Goal: Task Accomplishment & Management: Manage account settings

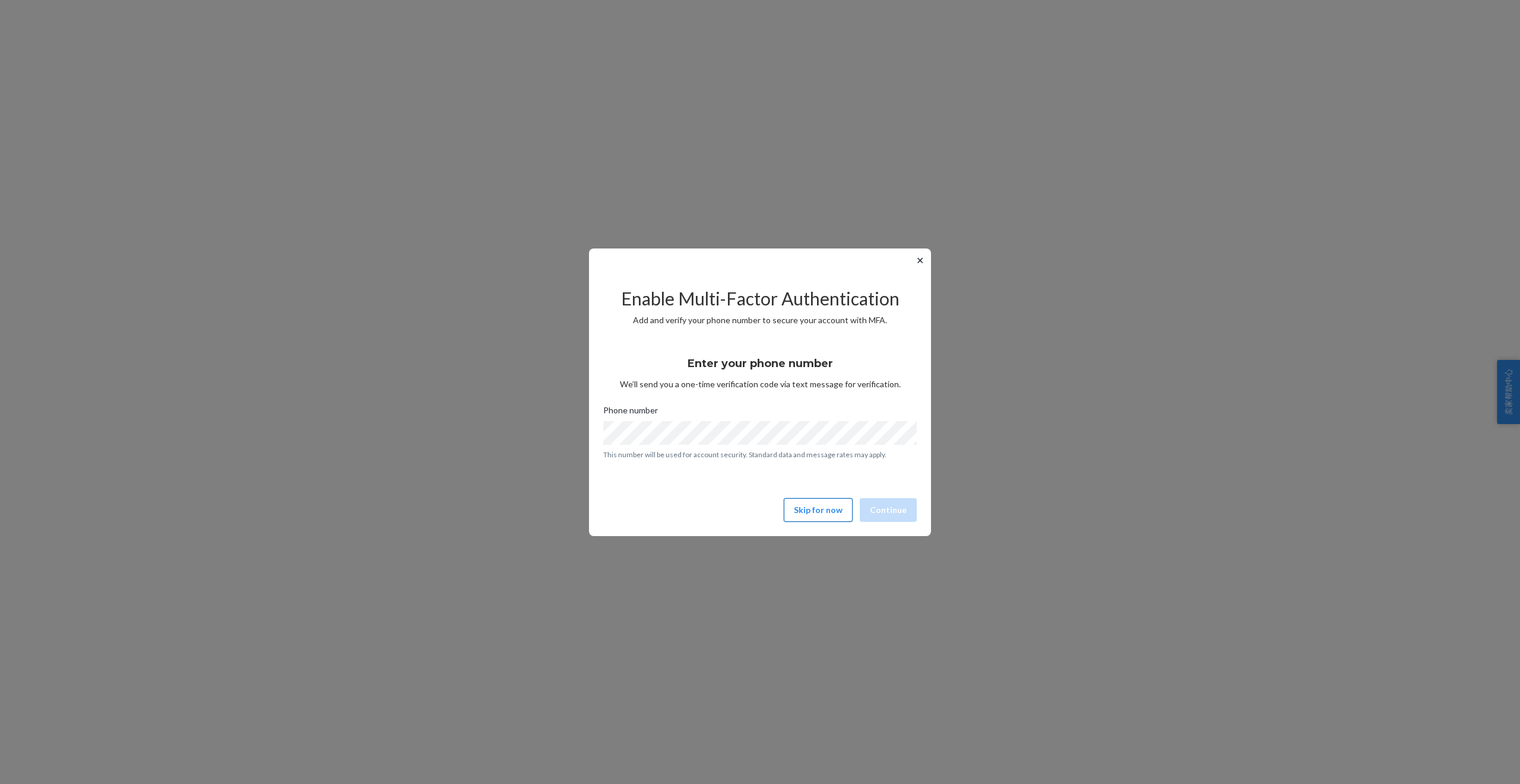
click at [819, 511] on button "Skip for now" at bounding box center [817, 510] width 68 height 24
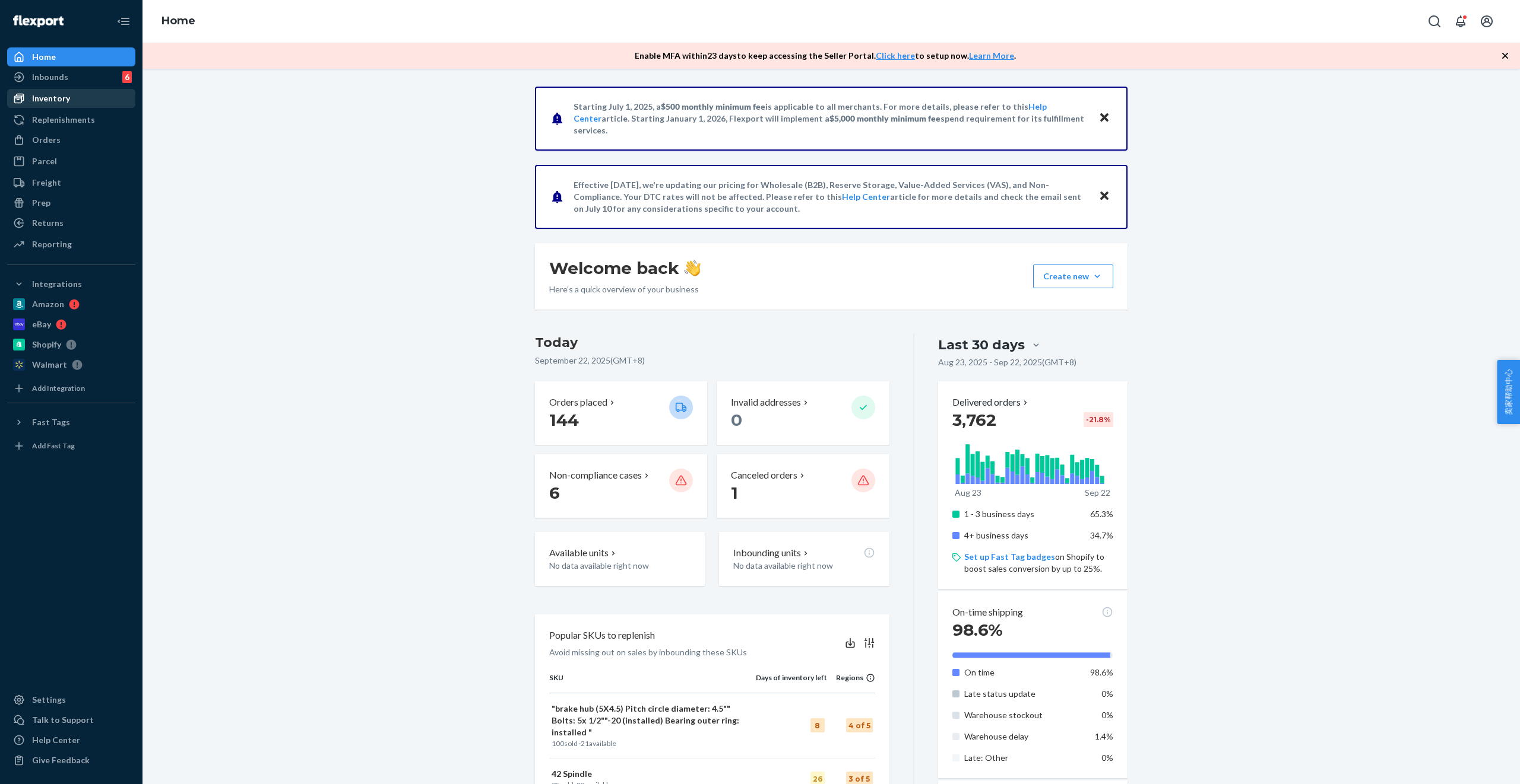
click at [38, 100] on div "Inventory" at bounding box center [51, 98] width 38 height 12
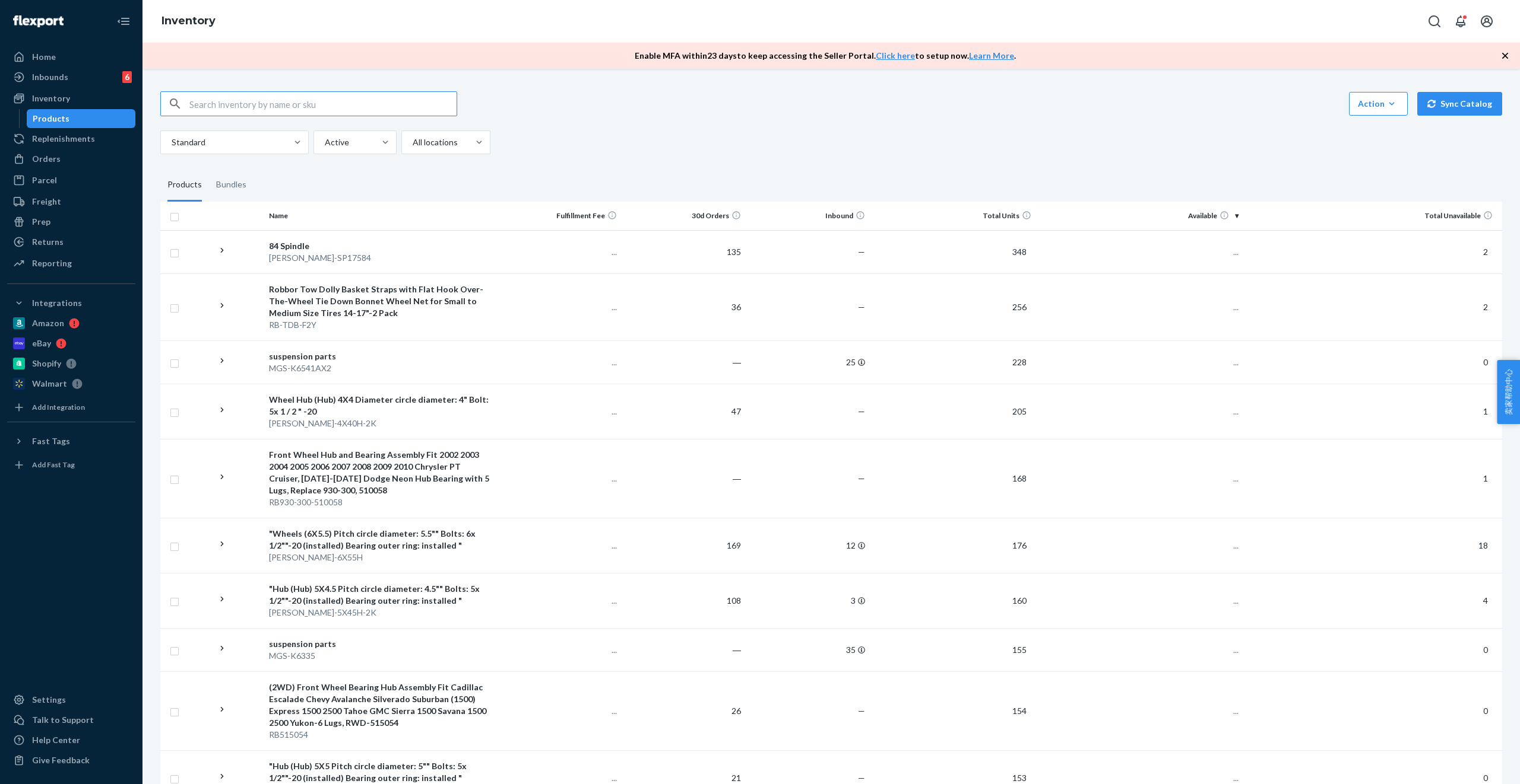
click at [283, 100] on input "text" at bounding box center [323, 103] width 267 height 24
type input "MGS-K6541AX2"
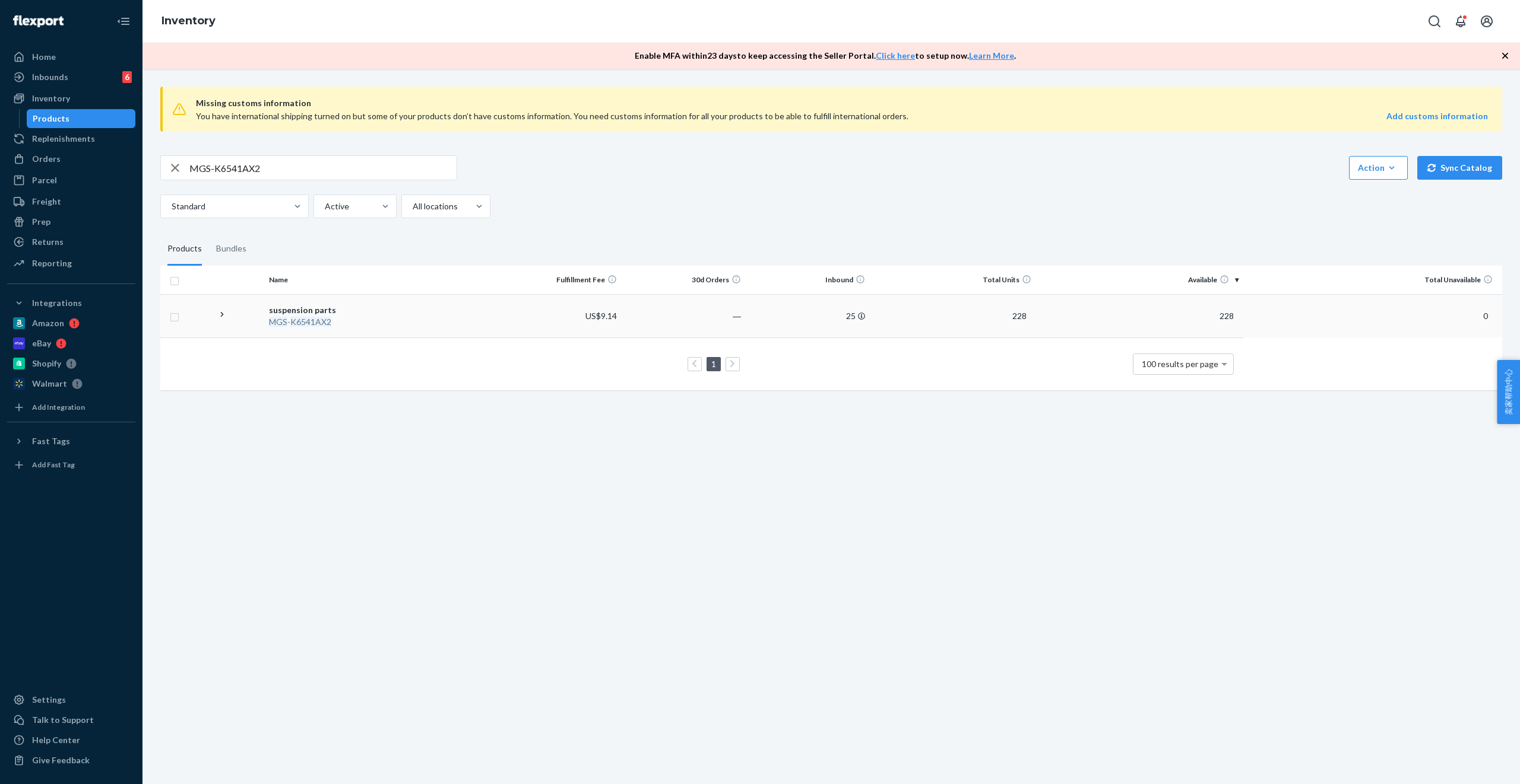
click at [223, 315] on icon at bounding box center [222, 315] width 12 height 12
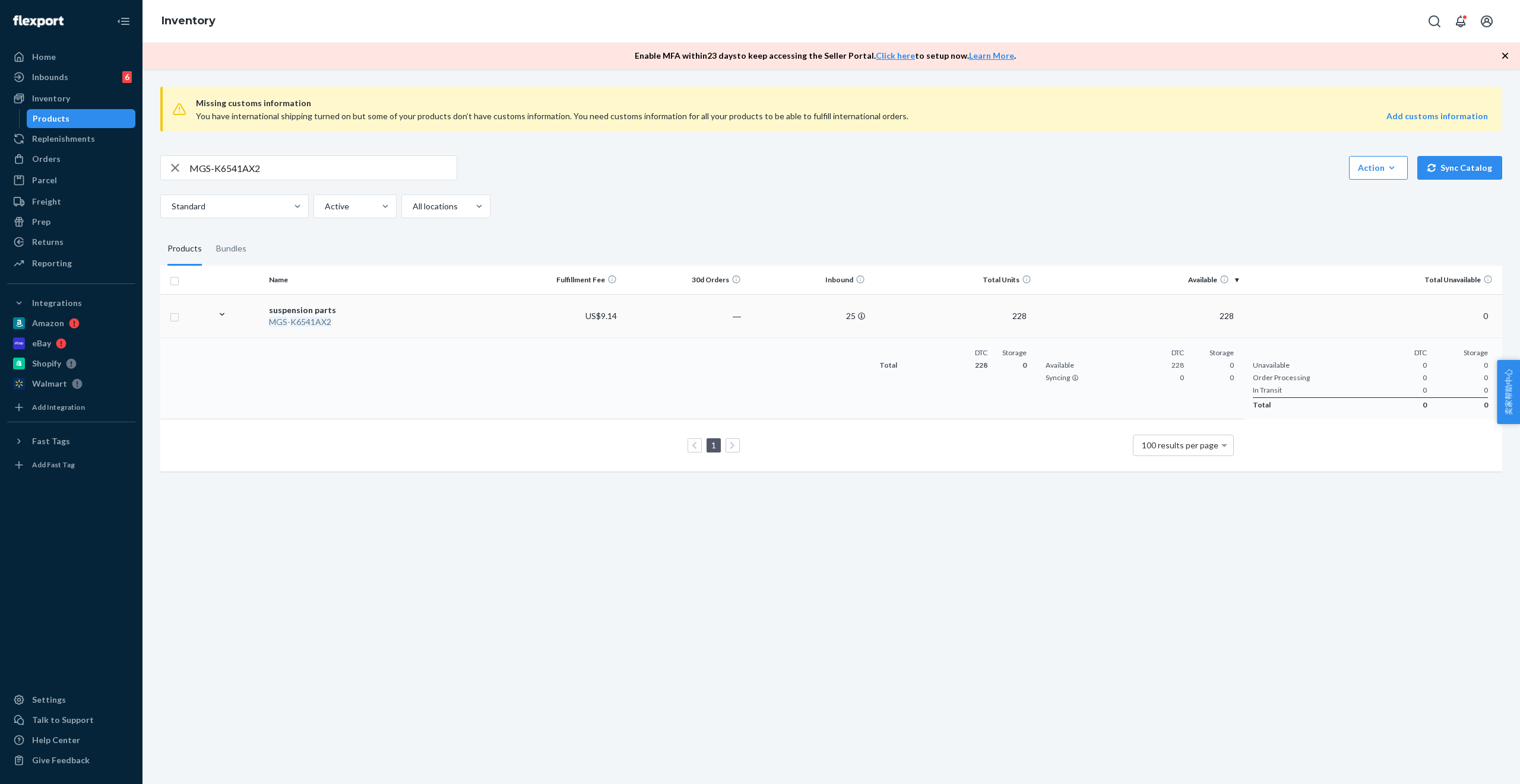
click at [376, 317] on div "MGS - K6541AX2" at bounding box center [381, 322] width 224 height 12
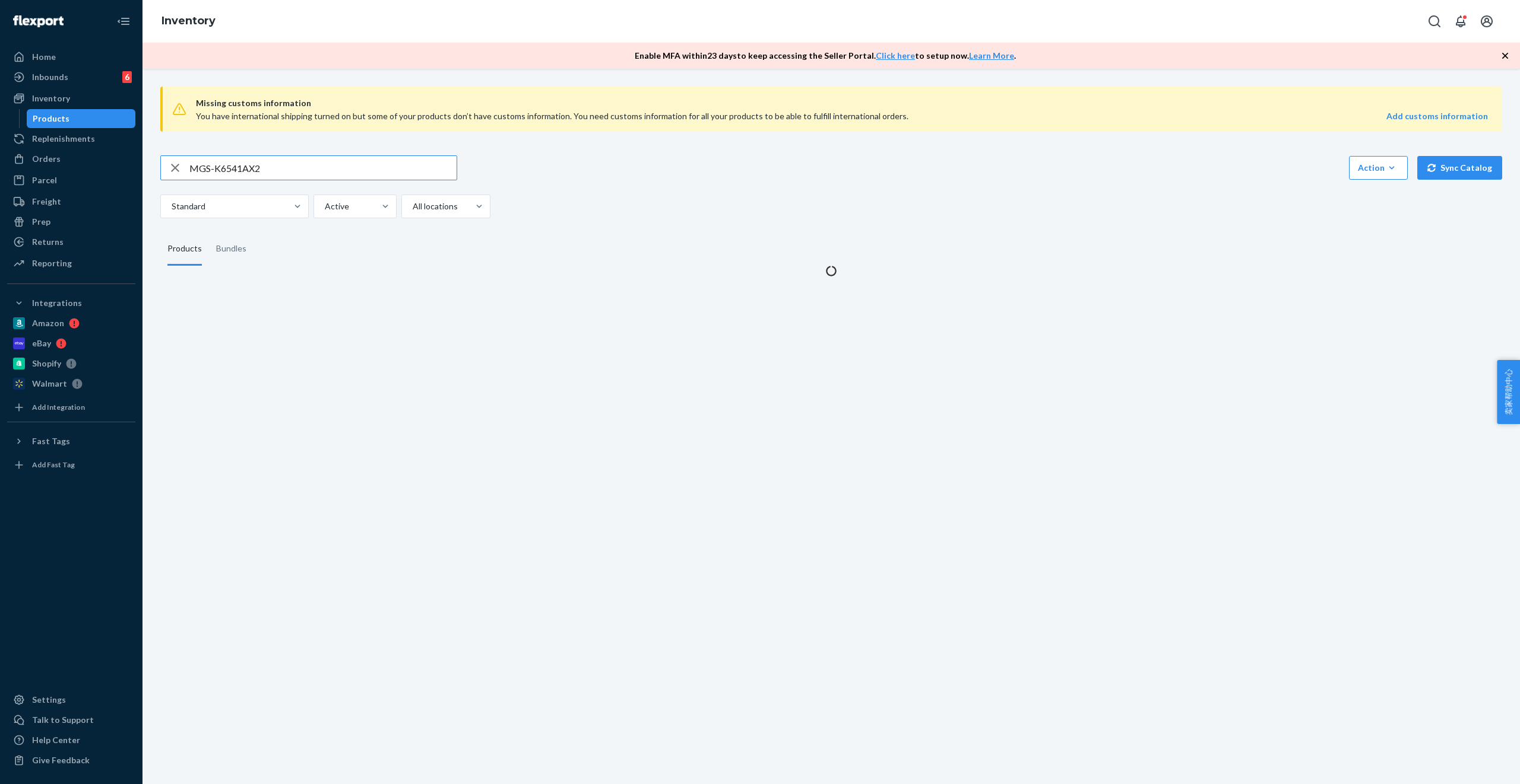
click at [282, 164] on input "MGS-K6541AX2" at bounding box center [323, 168] width 267 height 24
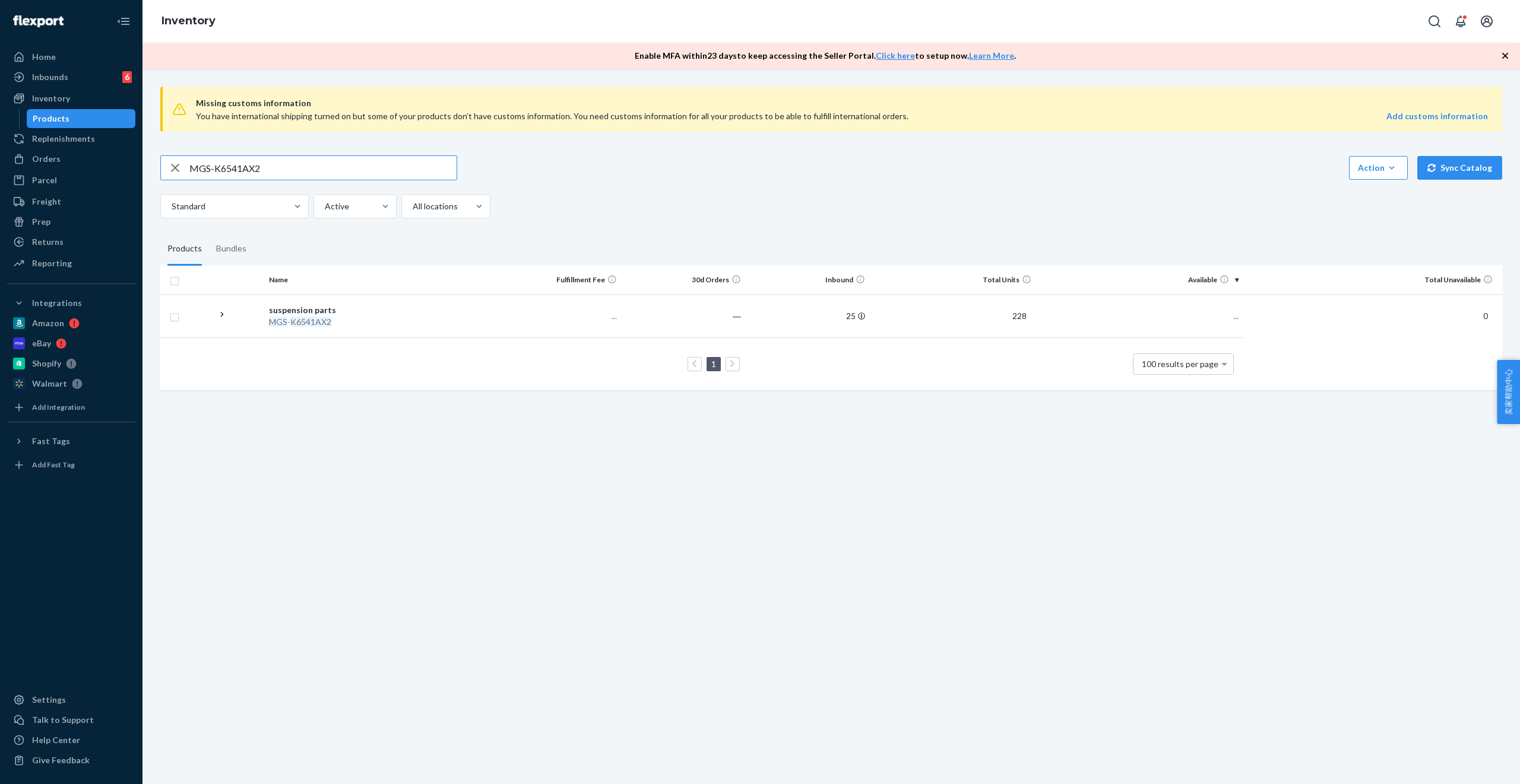
paste input "8607T"
type input "MGS-K8607TX2"
click at [221, 324] on icon at bounding box center [222, 320] width 12 height 12
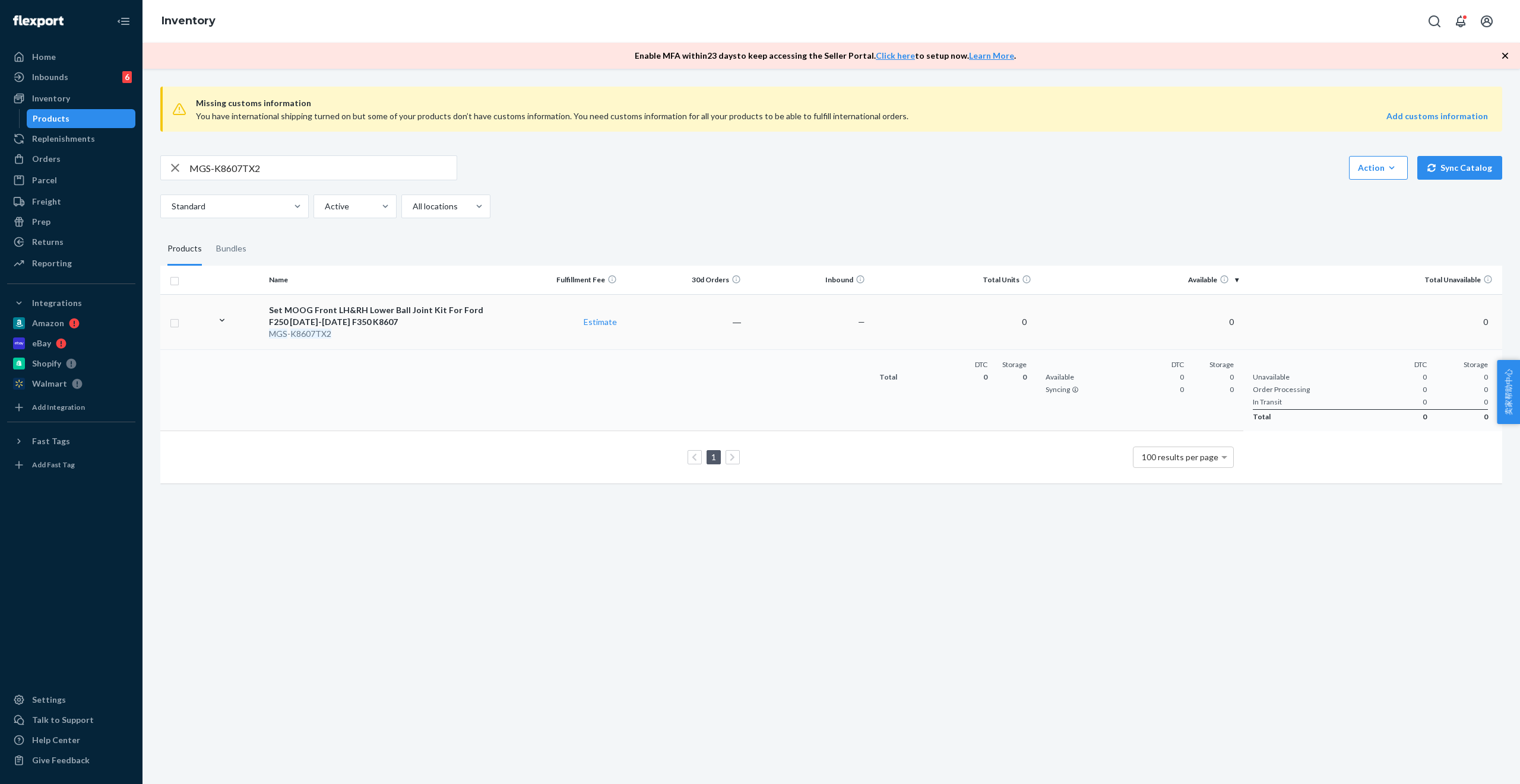
click at [437, 311] on div "Set MOOG Front LH&RH Lower Ball Joint Kit For Ford F250 [DATE]-[DATE] F350 K8607" at bounding box center [381, 316] width 224 height 24
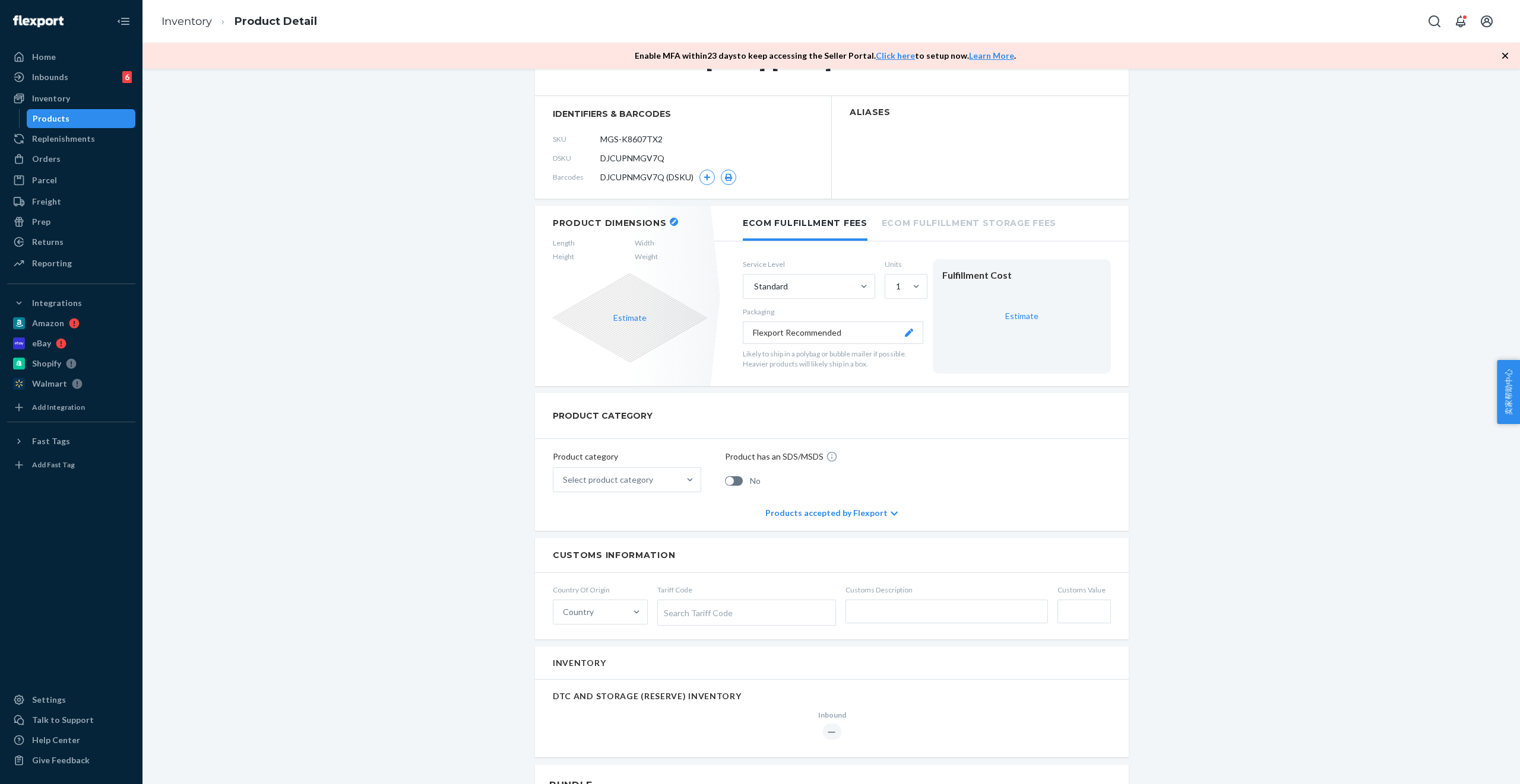
scroll to position [79, 0]
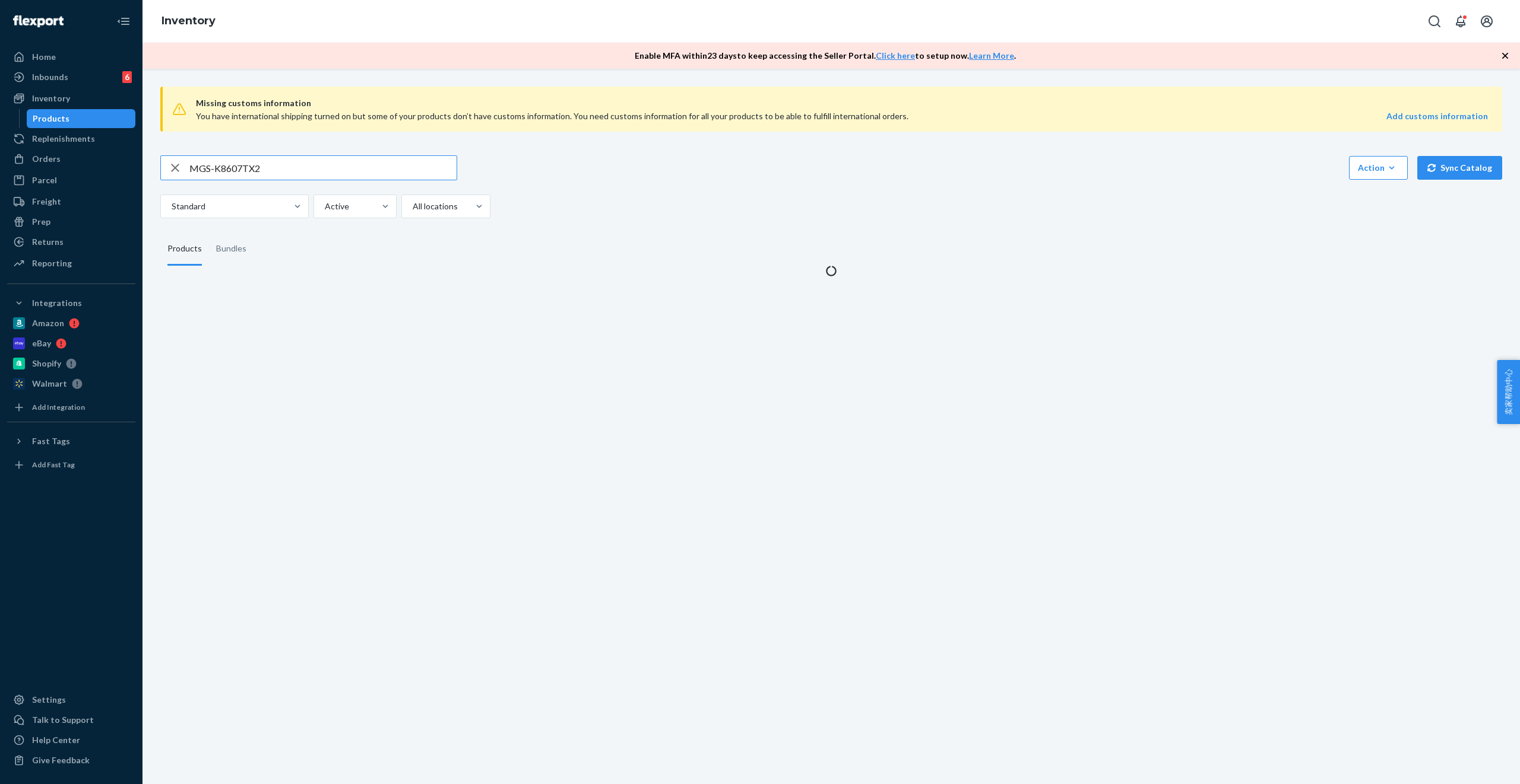
click at [288, 164] on input "MGS-K8607TX2" at bounding box center [323, 168] width 267 height 24
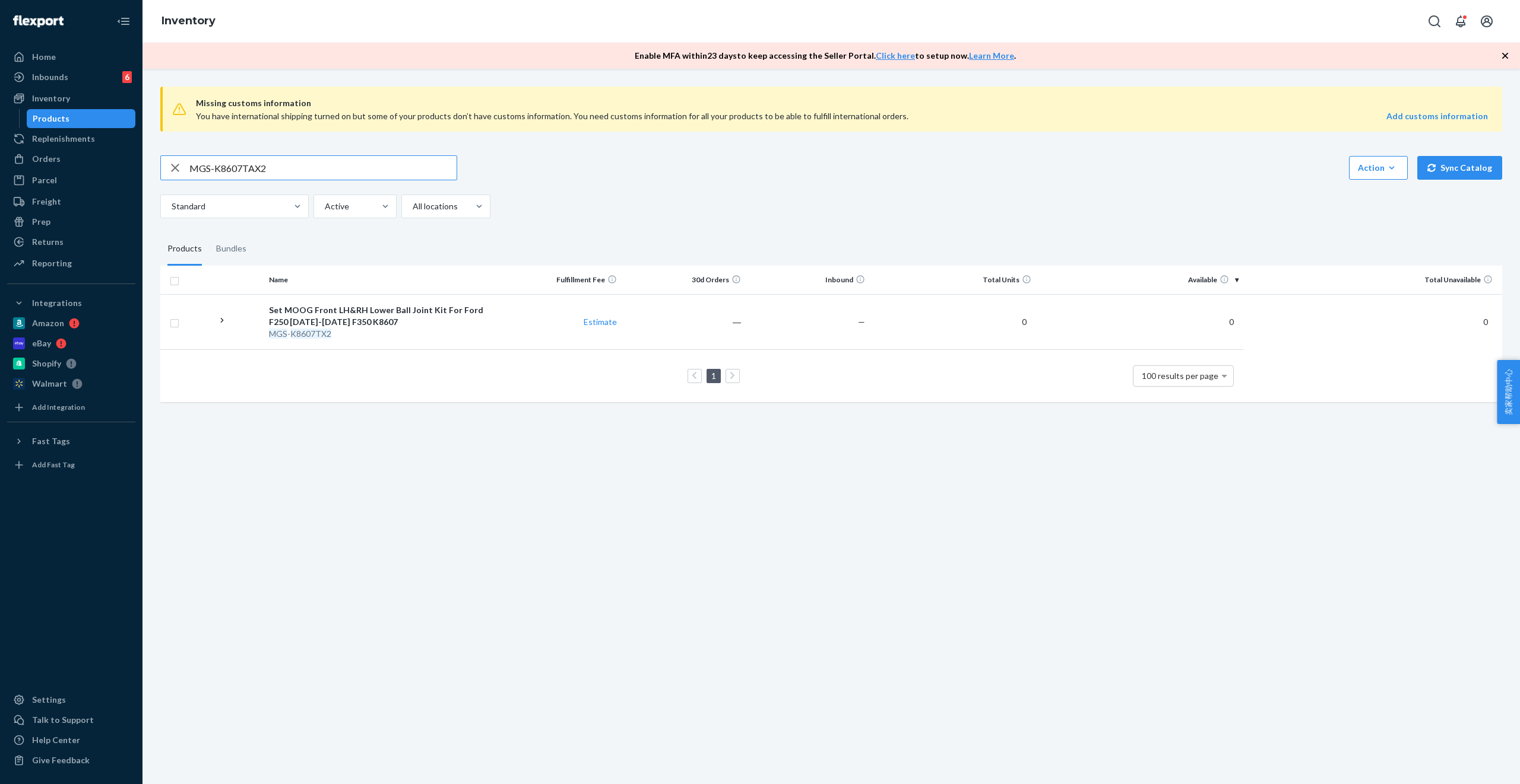
type input "MGS-K8607TAX2"
click at [306, 308] on div "suspension parts" at bounding box center [381, 309] width 224 height 12
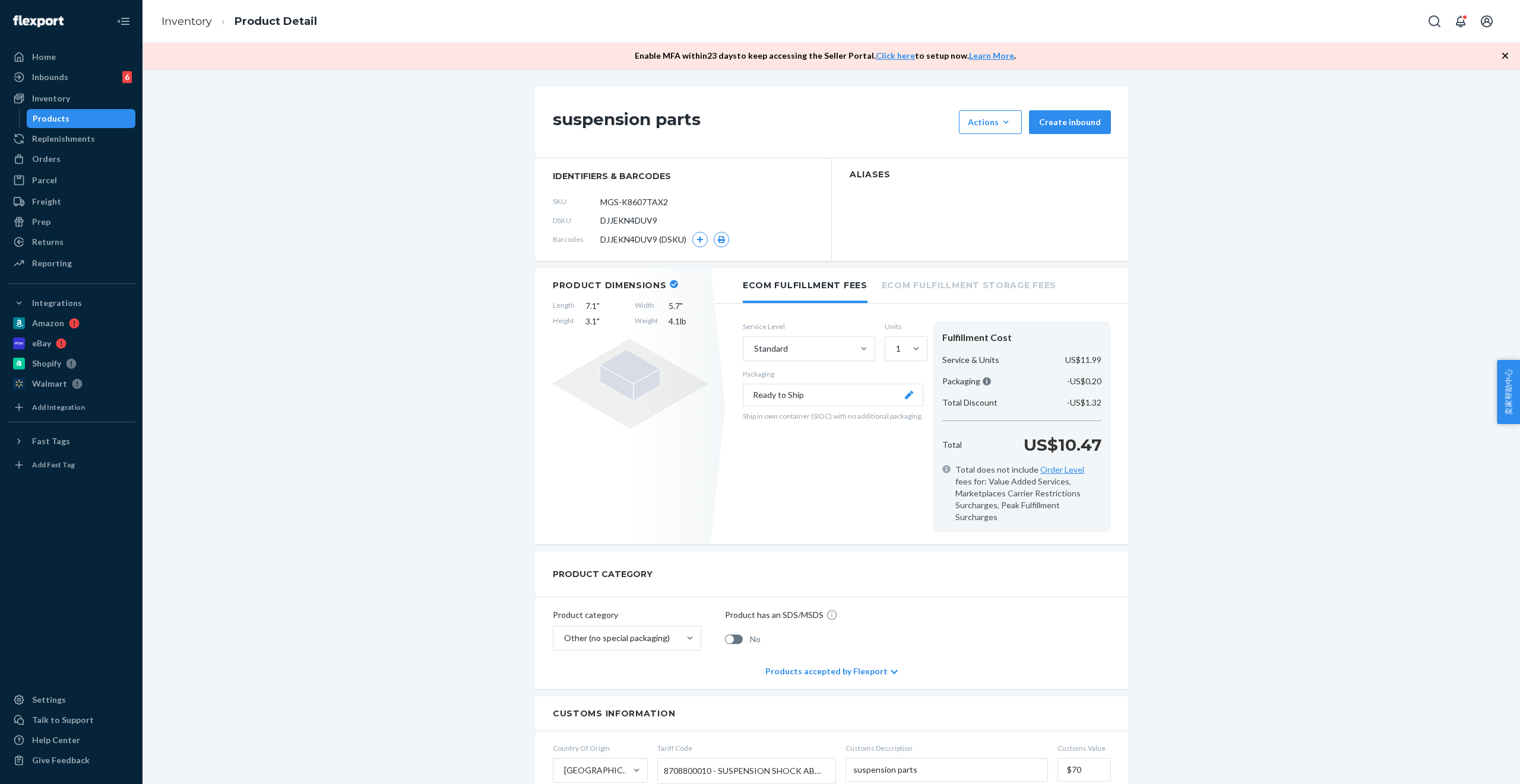
click at [634, 223] on span "DJJEKN4DUV9" at bounding box center [629, 220] width 57 height 12
copy span "DJJEKN4DUV9"
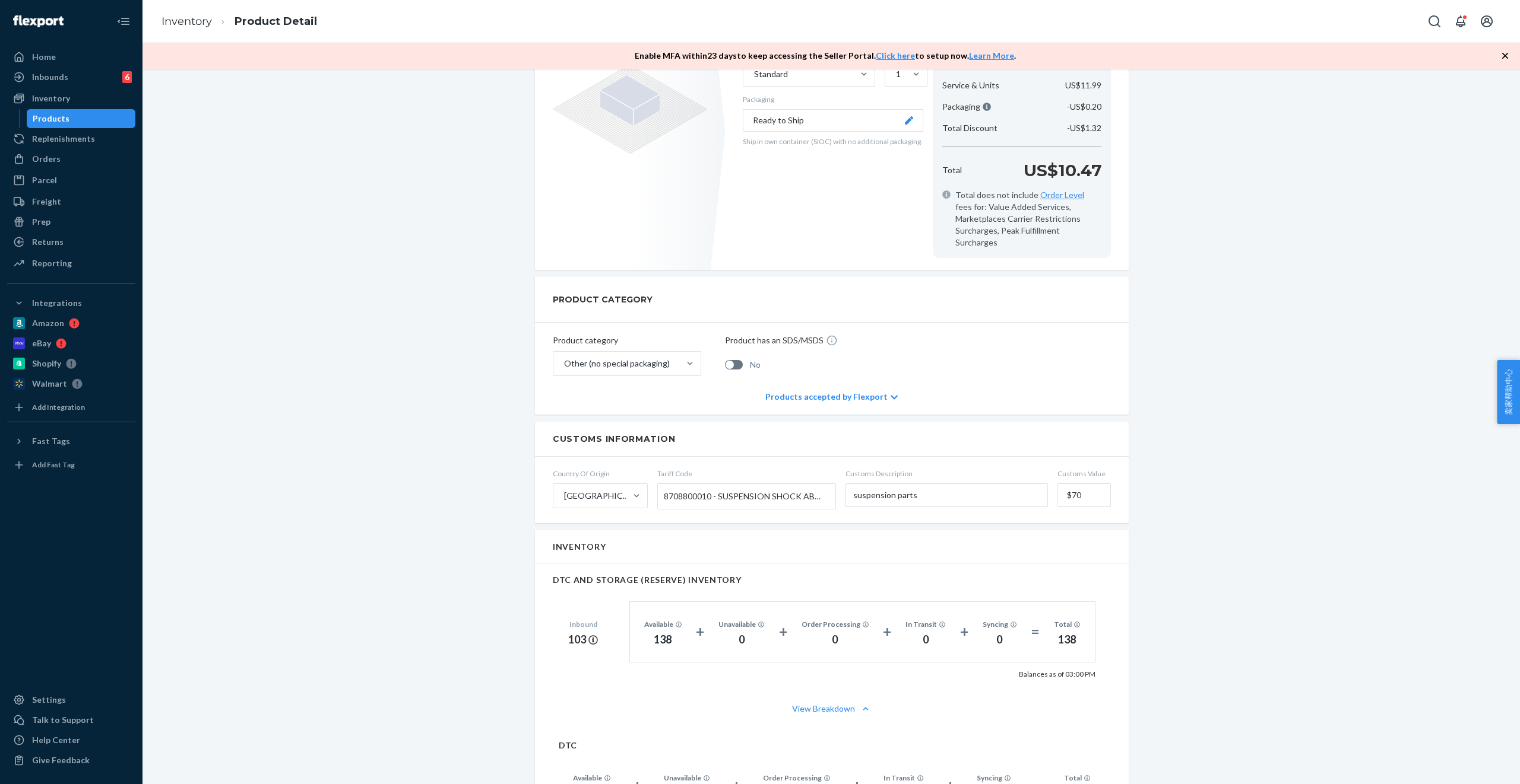
scroll to position [278, 0]
